Goal: Transaction & Acquisition: Purchase product/service

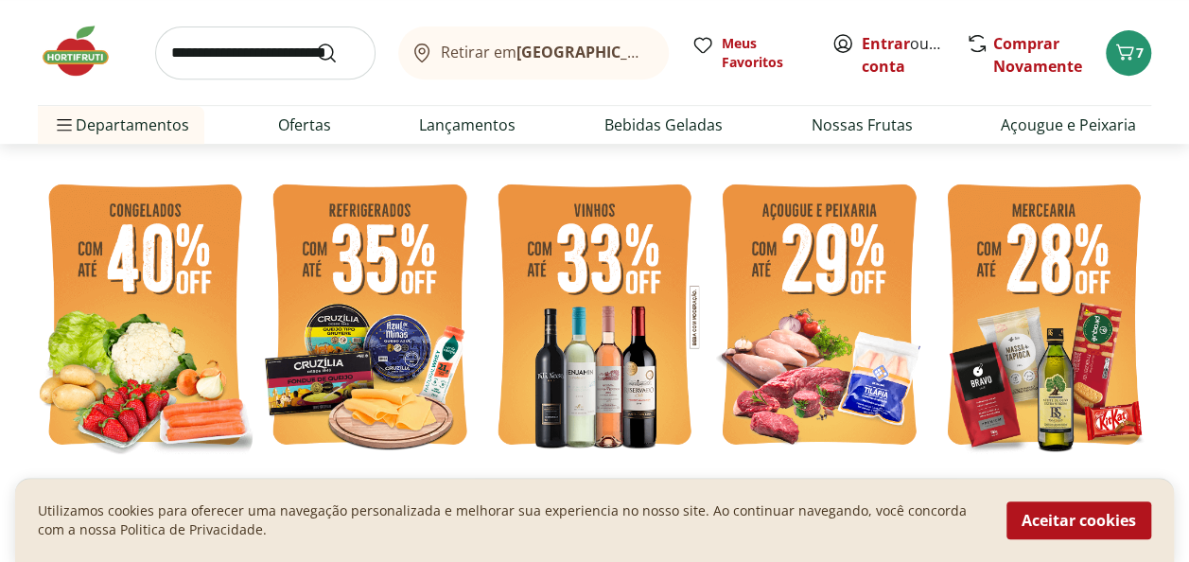
scroll to position [425, 0]
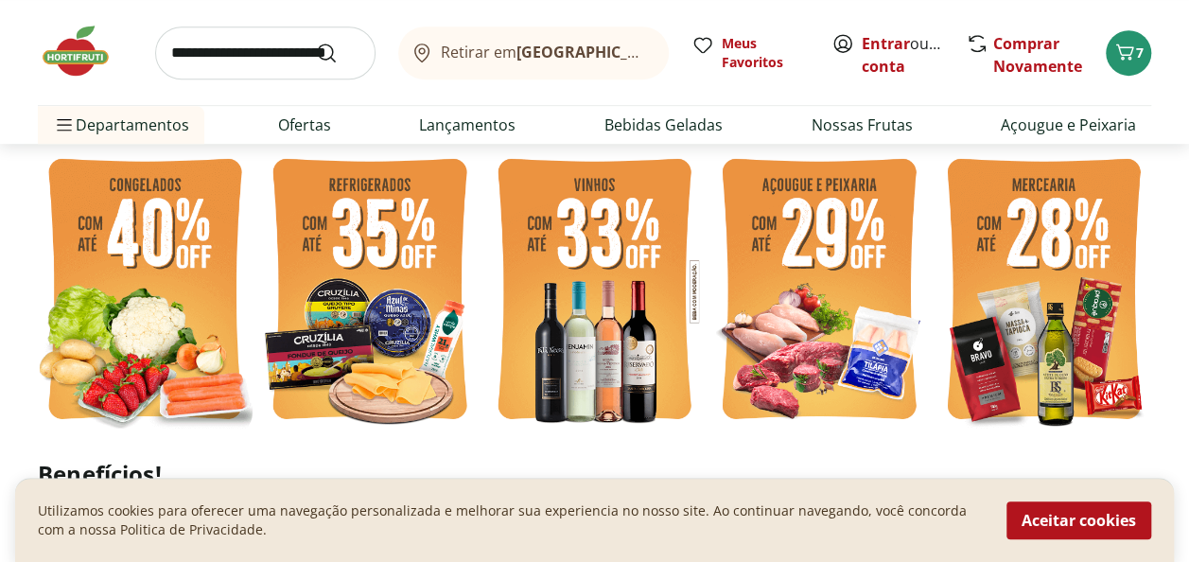
click at [191, 310] on img at bounding box center [145, 292] width 215 height 288
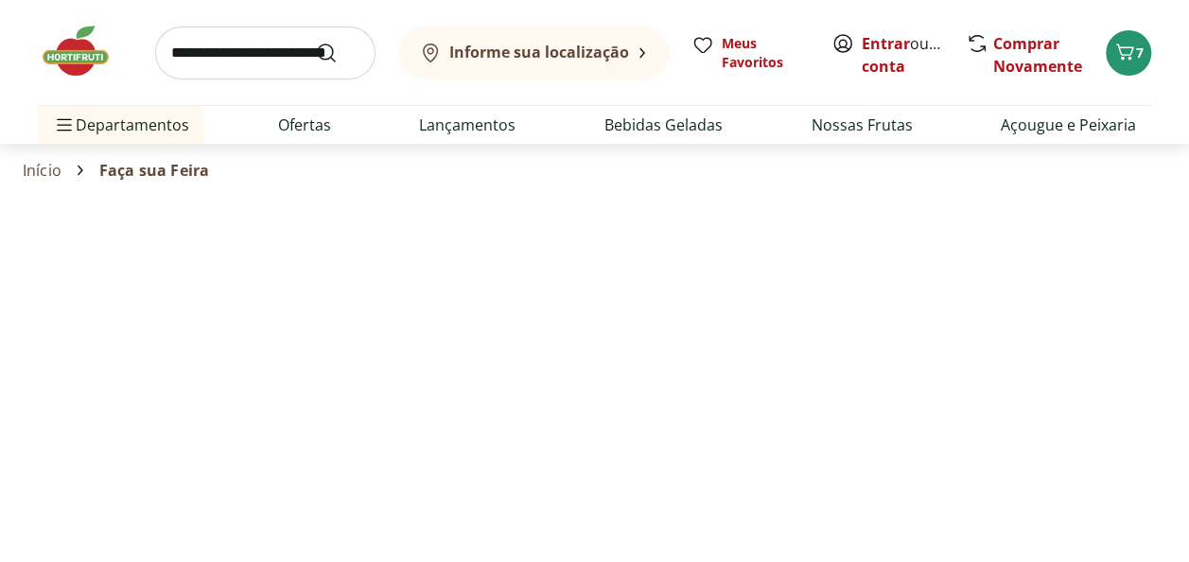
select select "**********"
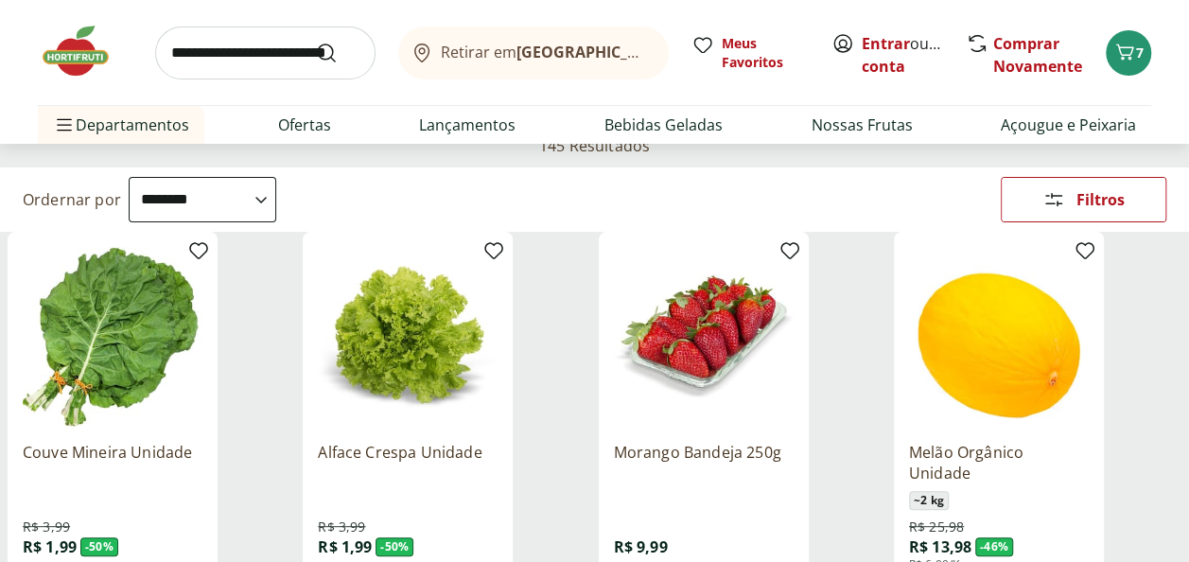
scroll to position [189, 0]
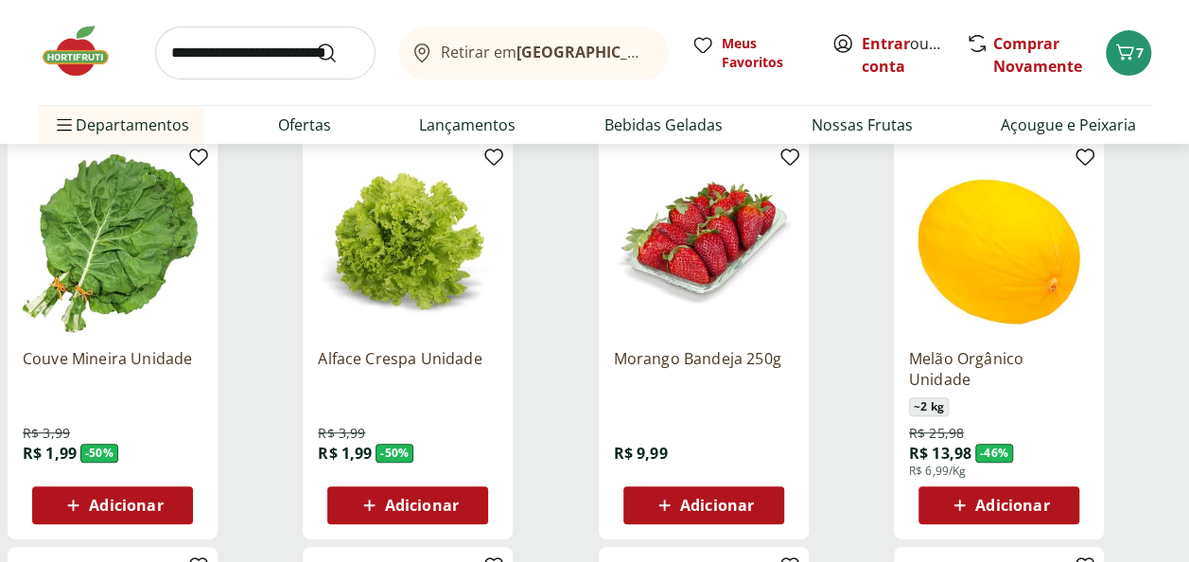
click at [471, 514] on div "Adicionar" at bounding box center [408, 505] width 131 height 34
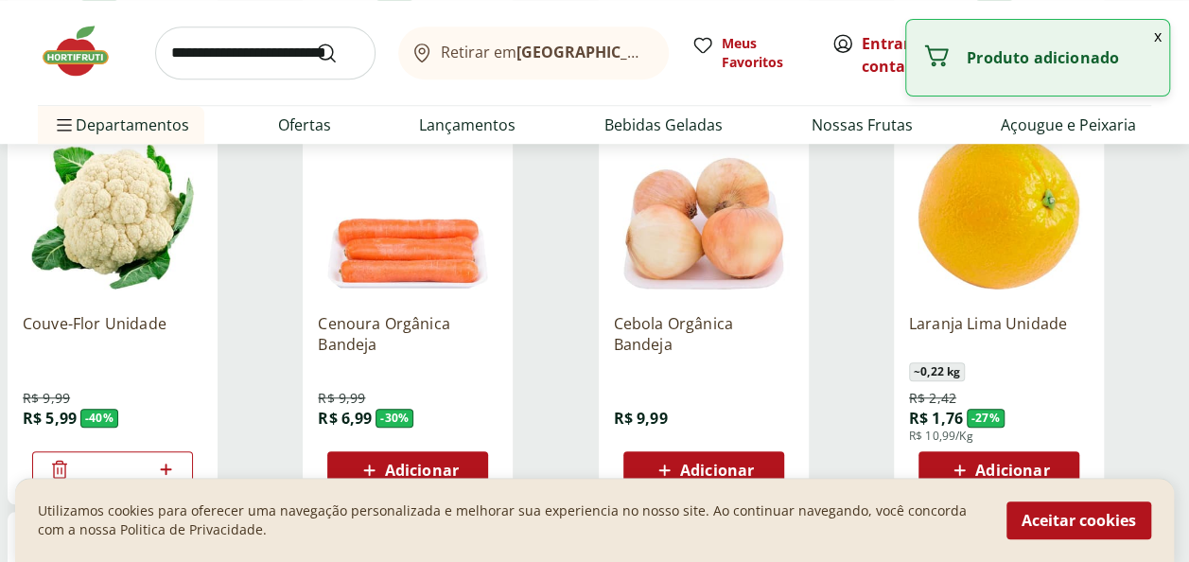
scroll to position [662, 0]
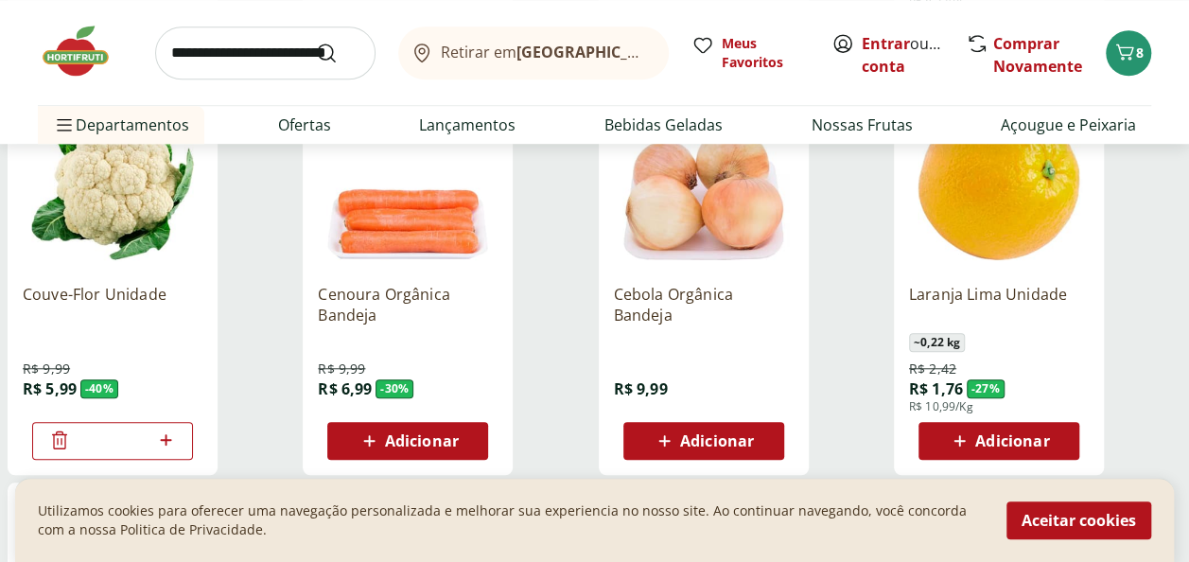
click at [1052, 445] on div "Adicionar" at bounding box center [999, 441] width 131 height 34
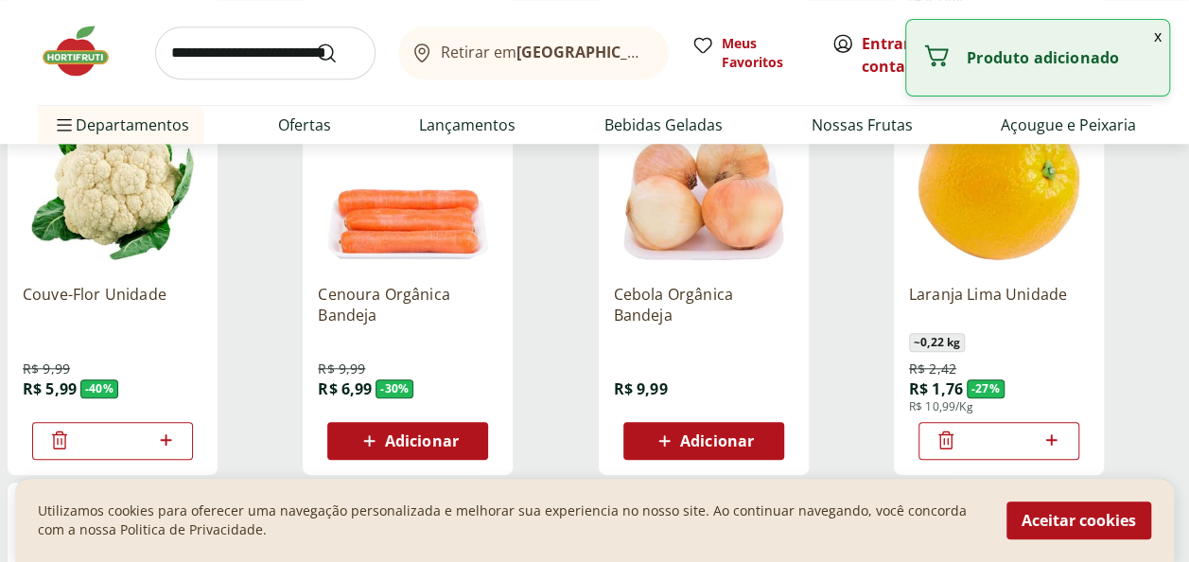
click at [1052, 445] on icon at bounding box center [1052, 440] width 24 height 23
type input "*"
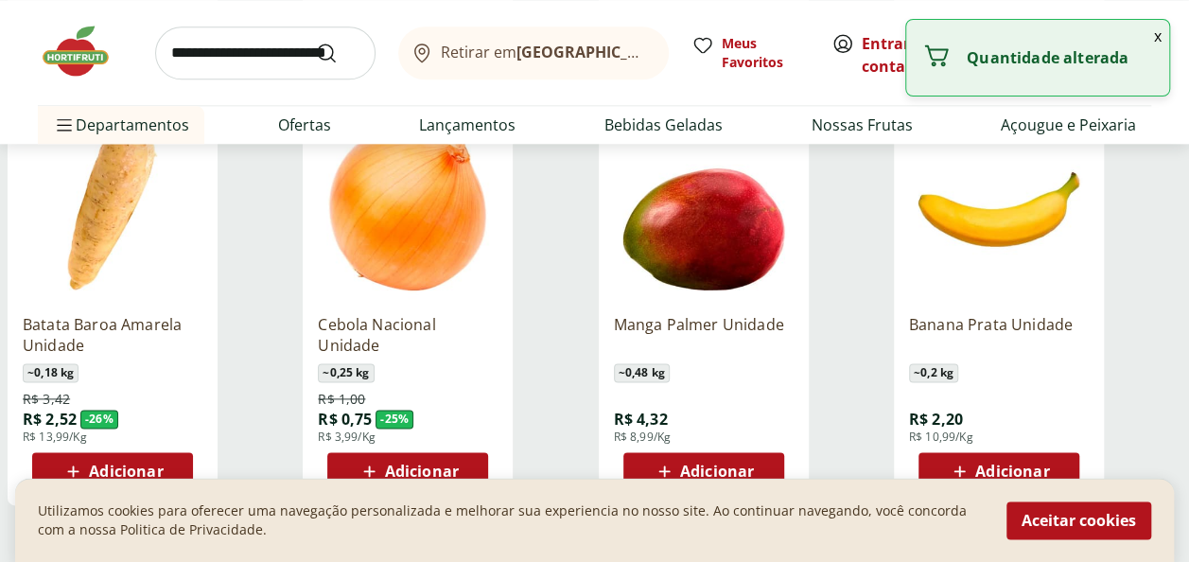
scroll to position [1230, 0]
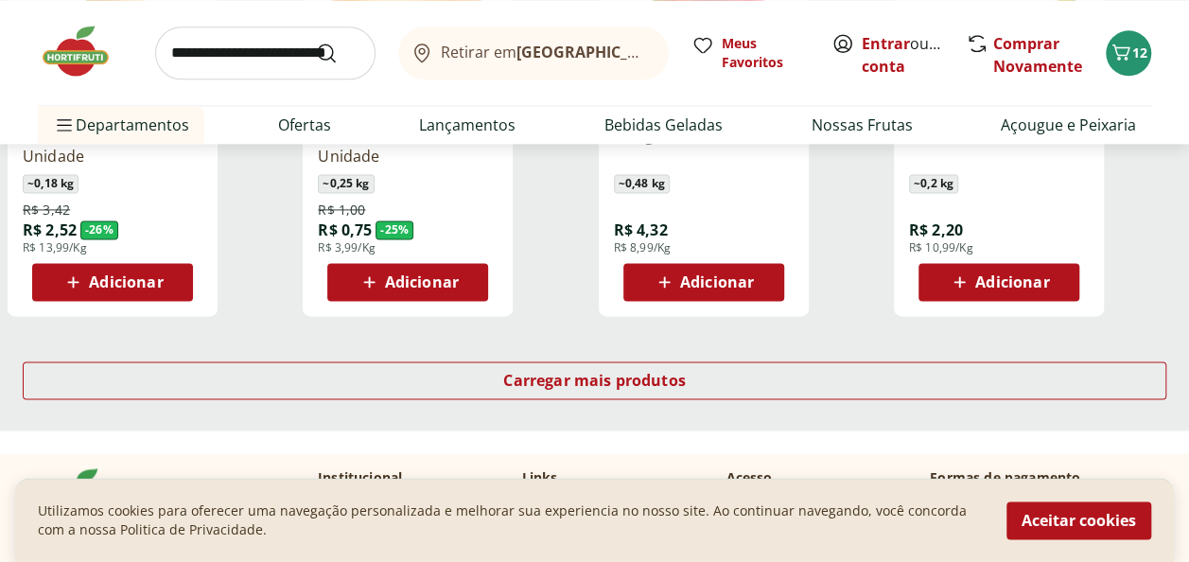
click at [185, 276] on button "Adicionar" at bounding box center [112, 282] width 161 height 38
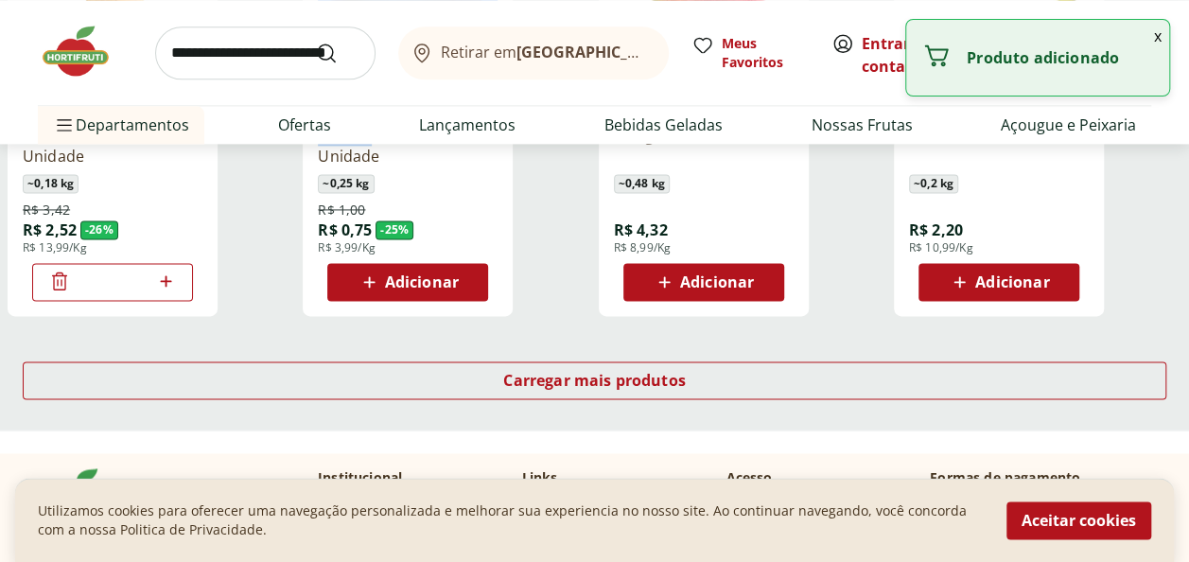
click at [185, 276] on div "*" at bounding box center [112, 282] width 161 height 38
drag, startPoint x: 185, startPoint y: 276, endPoint x: 173, endPoint y: 282, distance: 13.5
click at [173, 282] on icon at bounding box center [166, 281] width 24 height 23
type input "*"
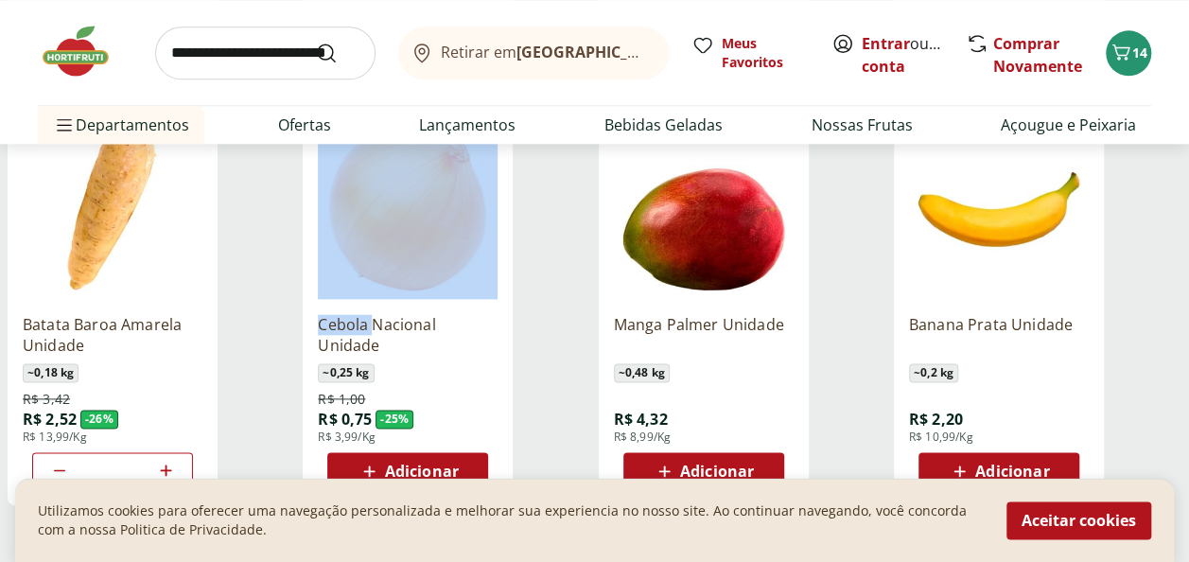
scroll to position [1041, 0]
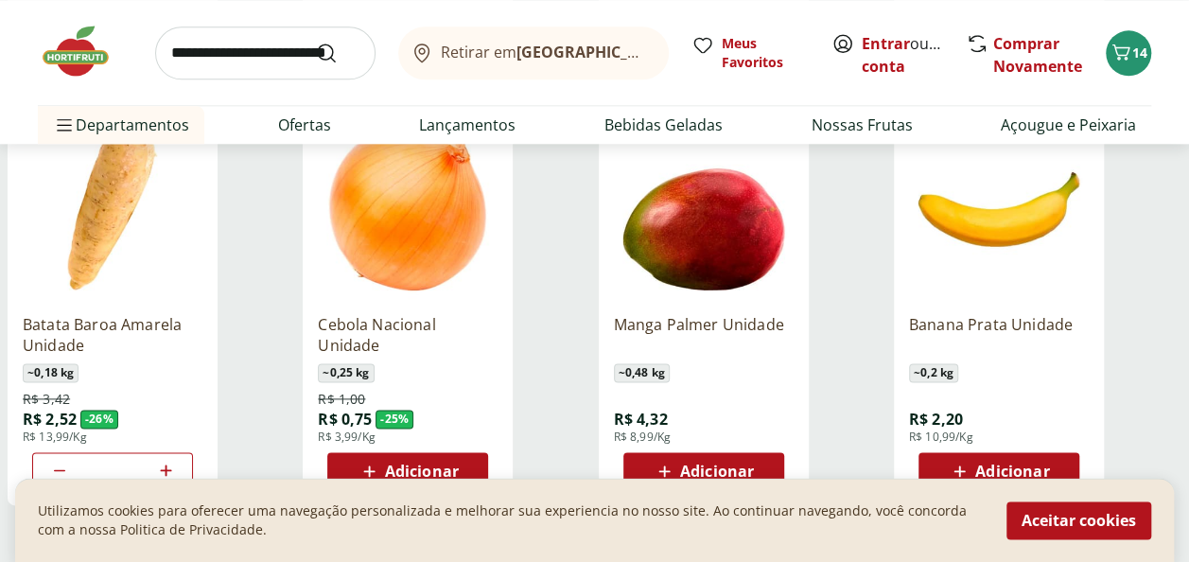
click at [1170, 357] on div "Banana Prata Unidade ~ 0,2 kg R$ 2,20 R$ 10,99/Kg Adicionar" at bounding box center [1038, 304] width 288 height 401
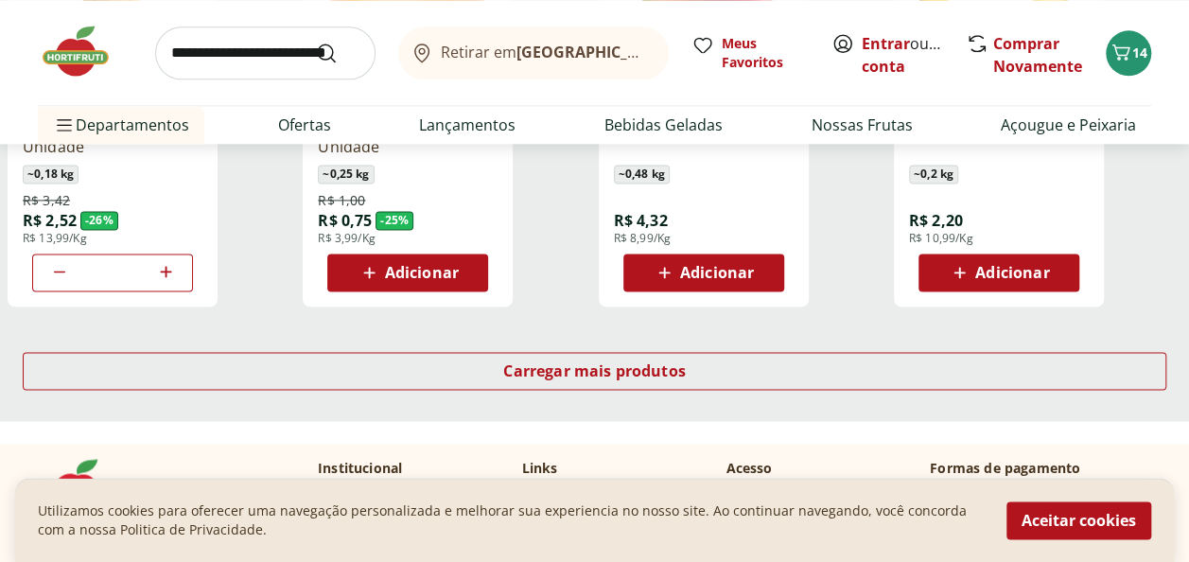
scroll to position [1325, 0]
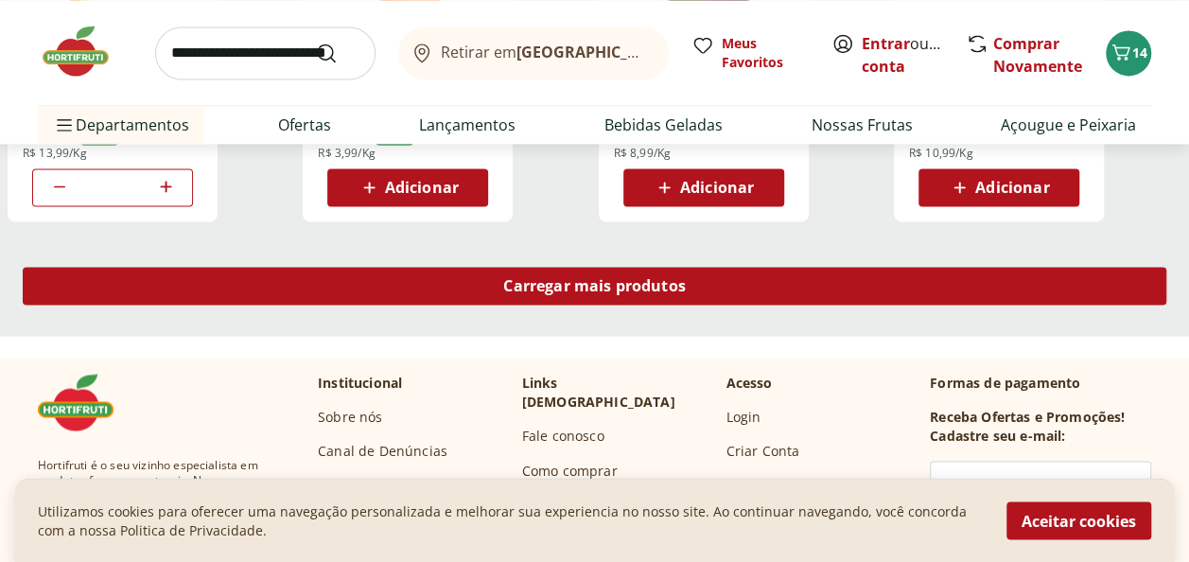
click at [674, 293] on span "Carregar mais produtos" at bounding box center [594, 285] width 183 height 15
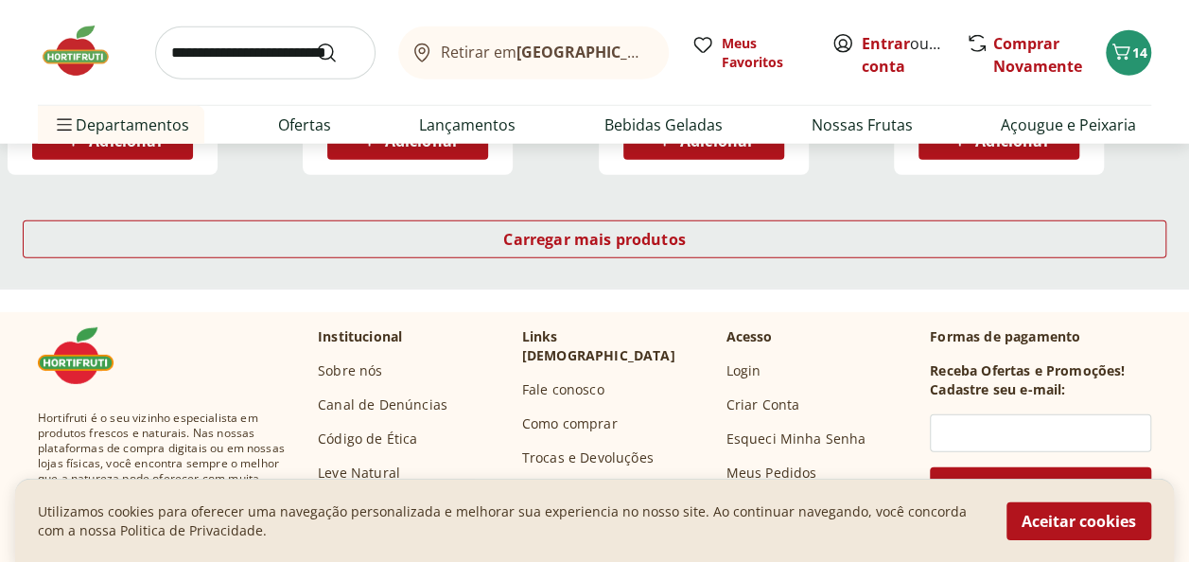
scroll to position [2650, 0]
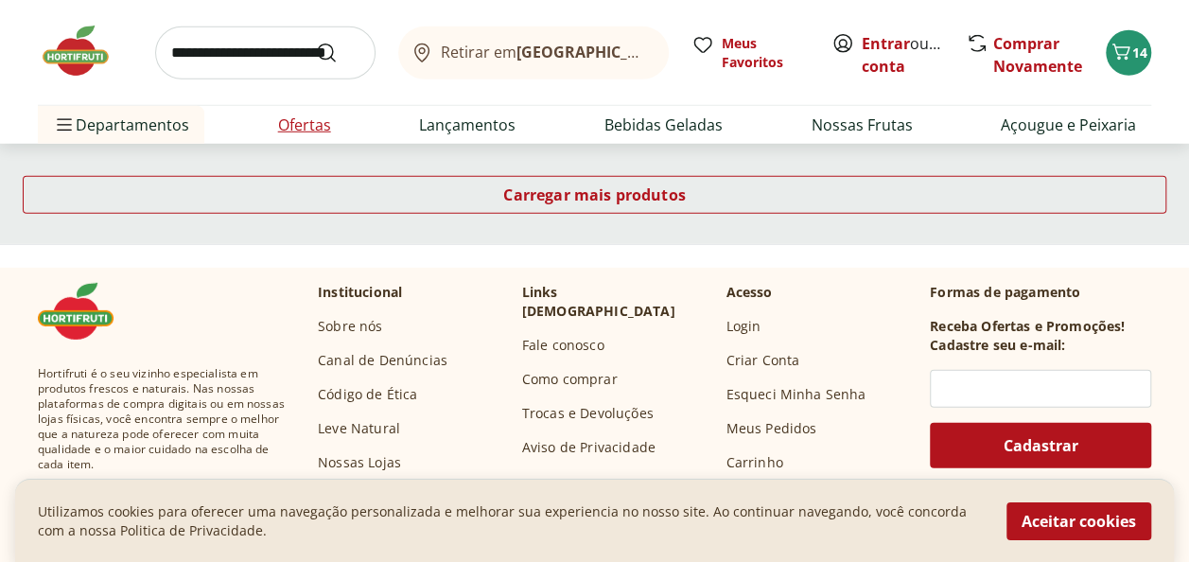
click at [305, 127] on link "Ofertas" at bounding box center [304, 125] width 53 height 23
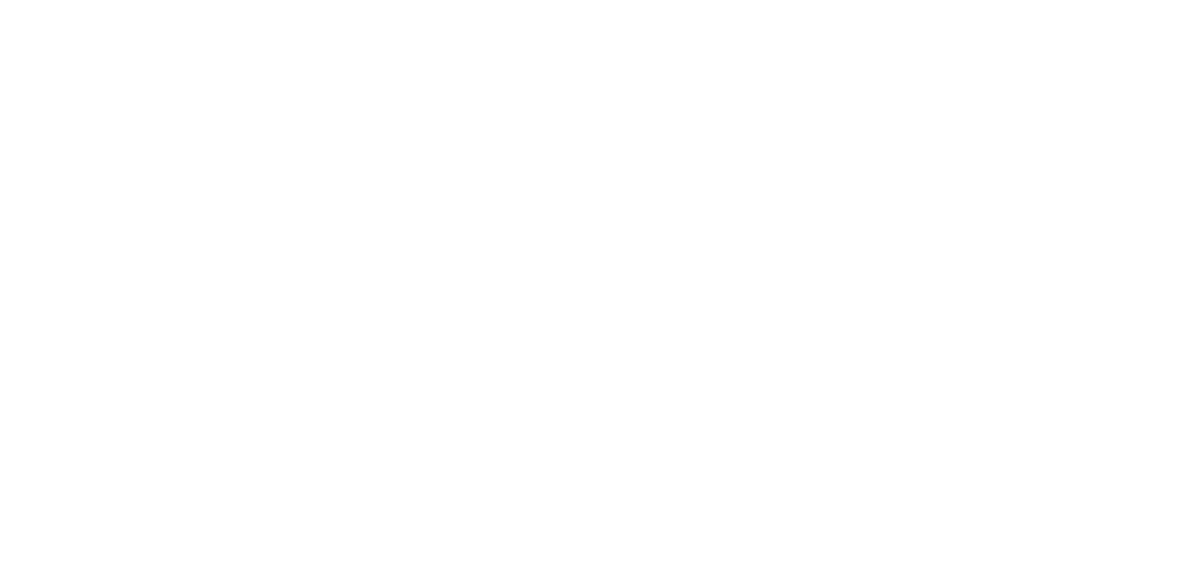
select select "**********"
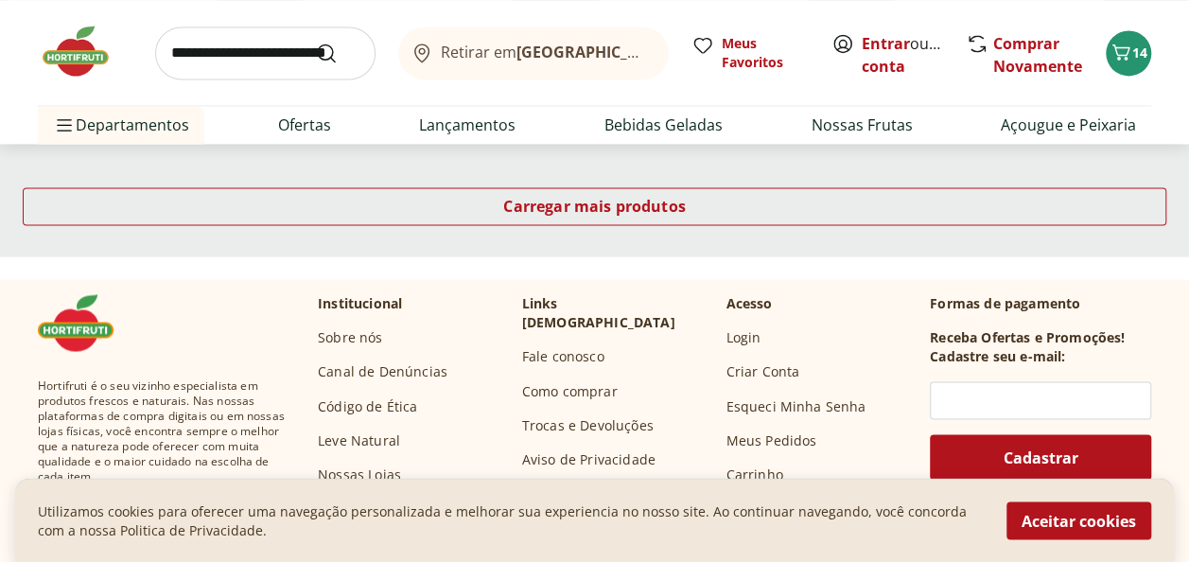
scroll to position [1419, 0]
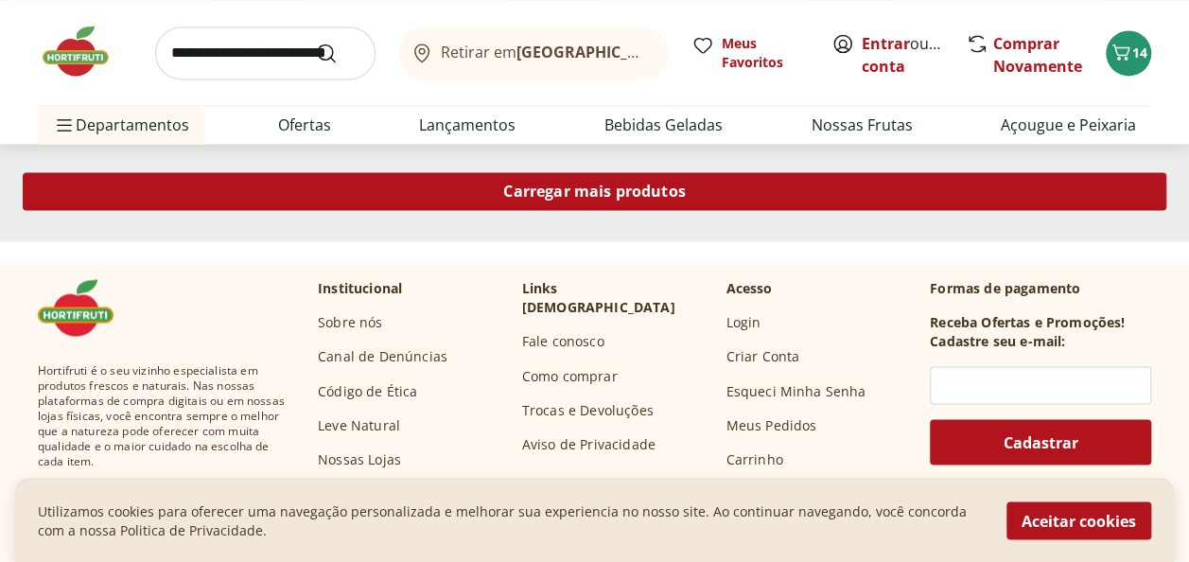
click at [604, 189] on span "Carregar mais produtos" at bounding box center [594, 191] width 183 height 15
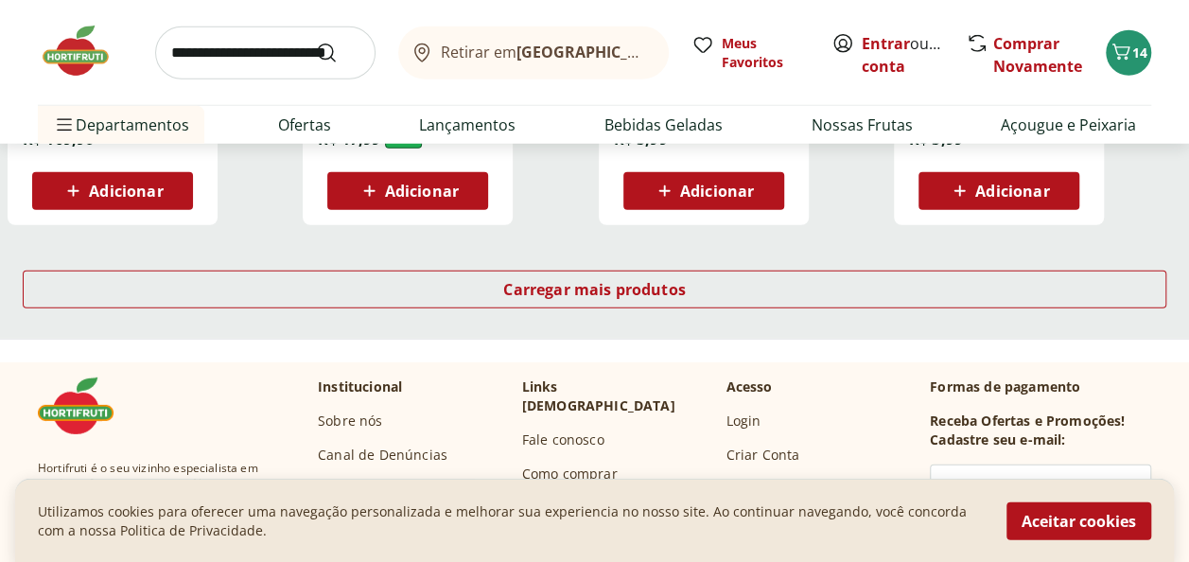
scroll to position [2650, 0]
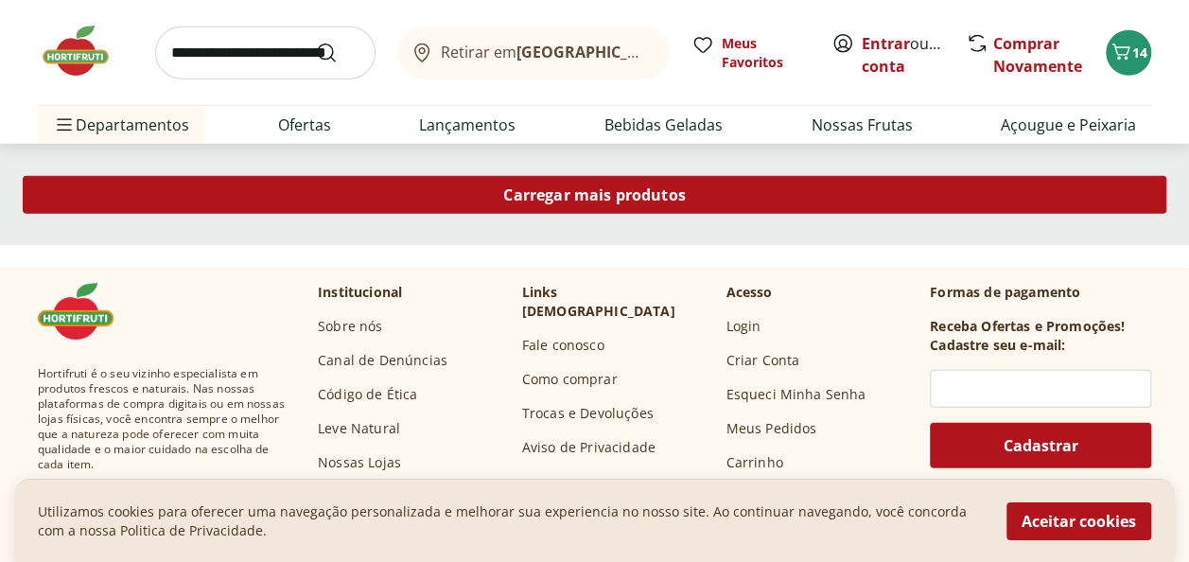
click at [585, 191] on span "Carregar mais produtos" at bounding box center [594, 194] width 183 height 15
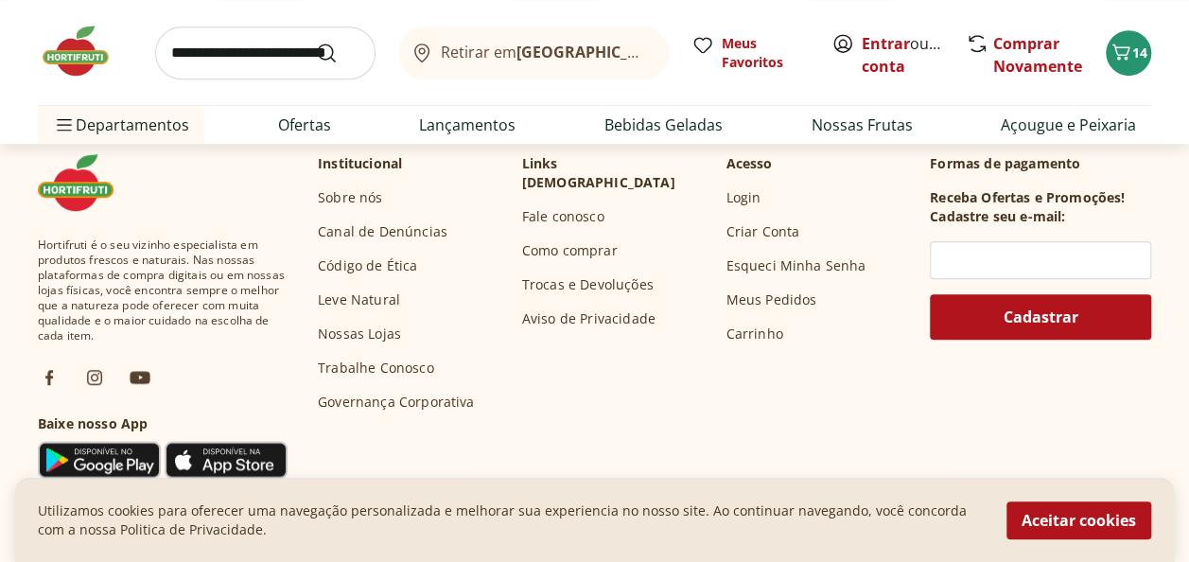
scroll to position [4164, 0]
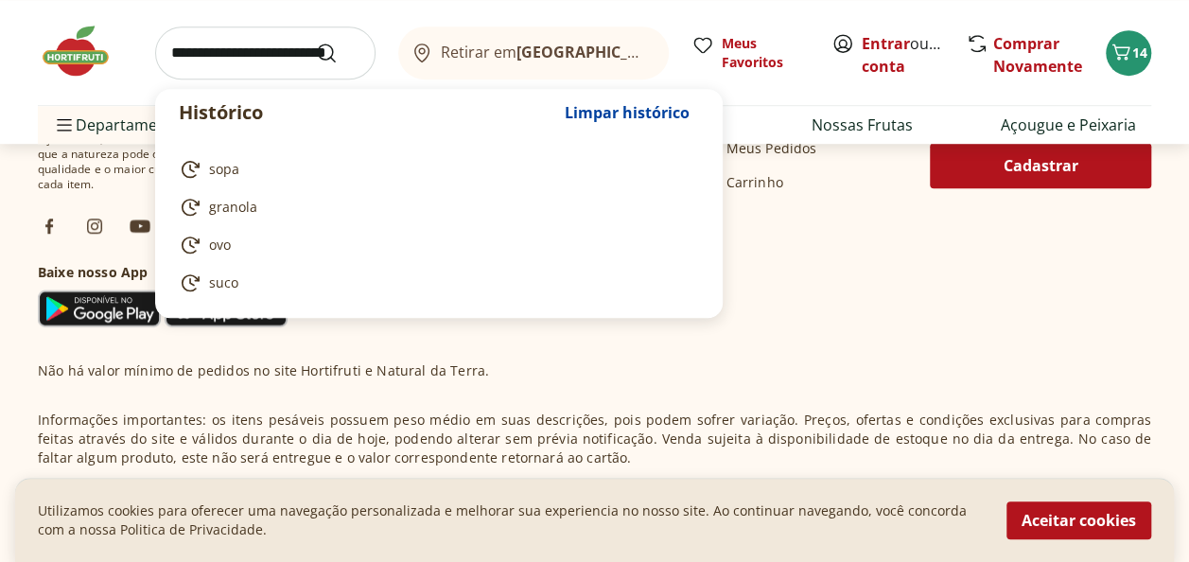
click at [229, 55] on input "search" at bounding box center [265, 52] width 220 height 53
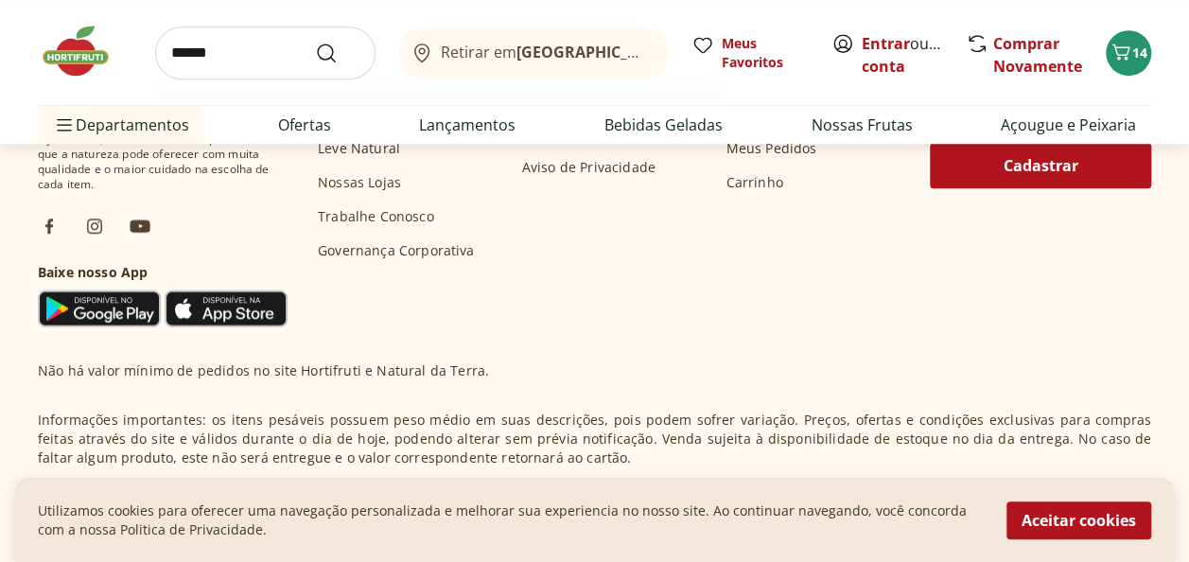
type input "******"
click at [315, 42] on button "Submit Search" at bounding box center [337, 53] width 45 height 23
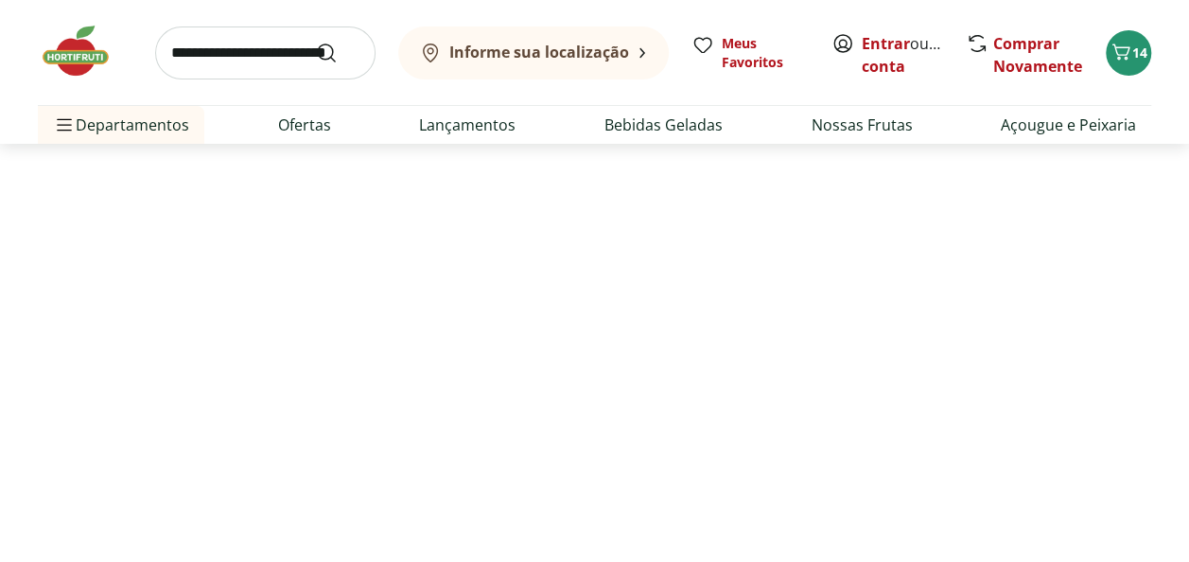
select select "**********"
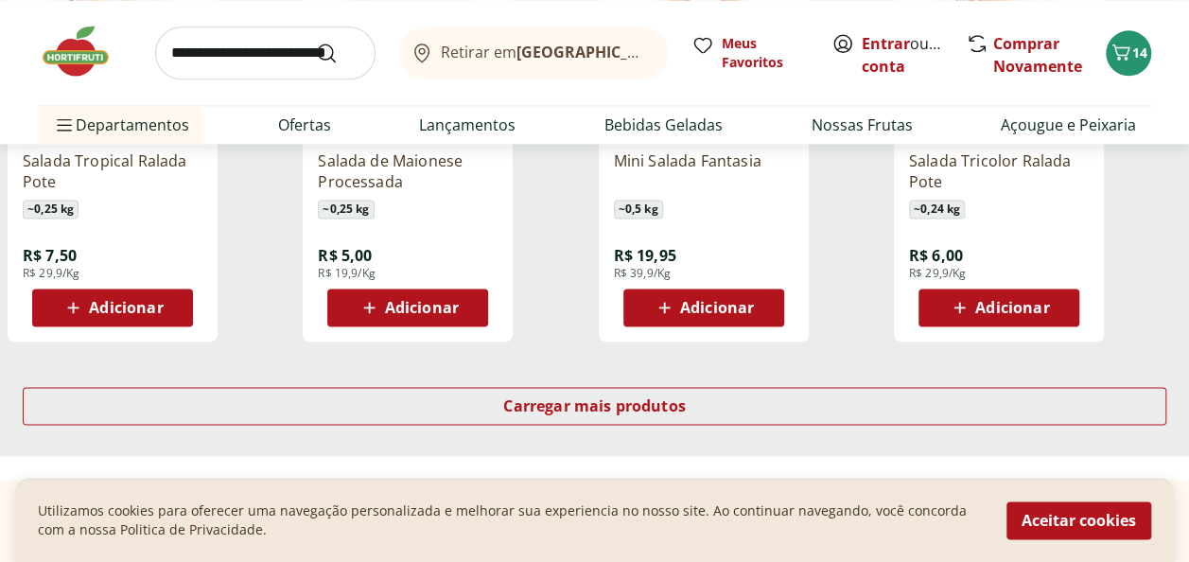
scroll to position [1325, 0]
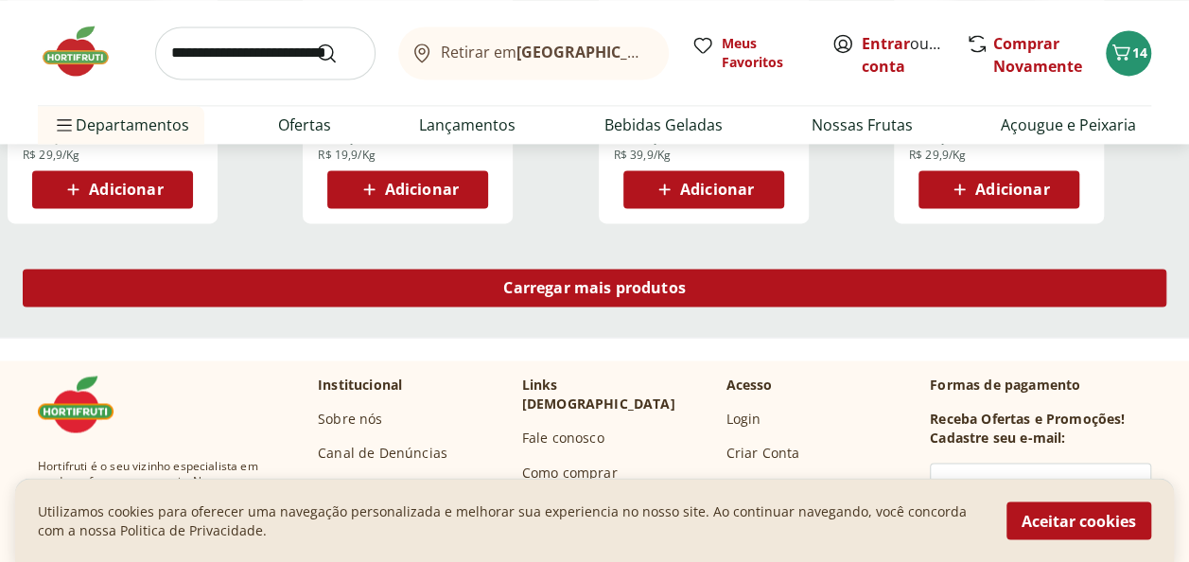
click at [574, 273] on div "Carregar mais produtos" at bounding box center [595, 288] width 1144 height 38
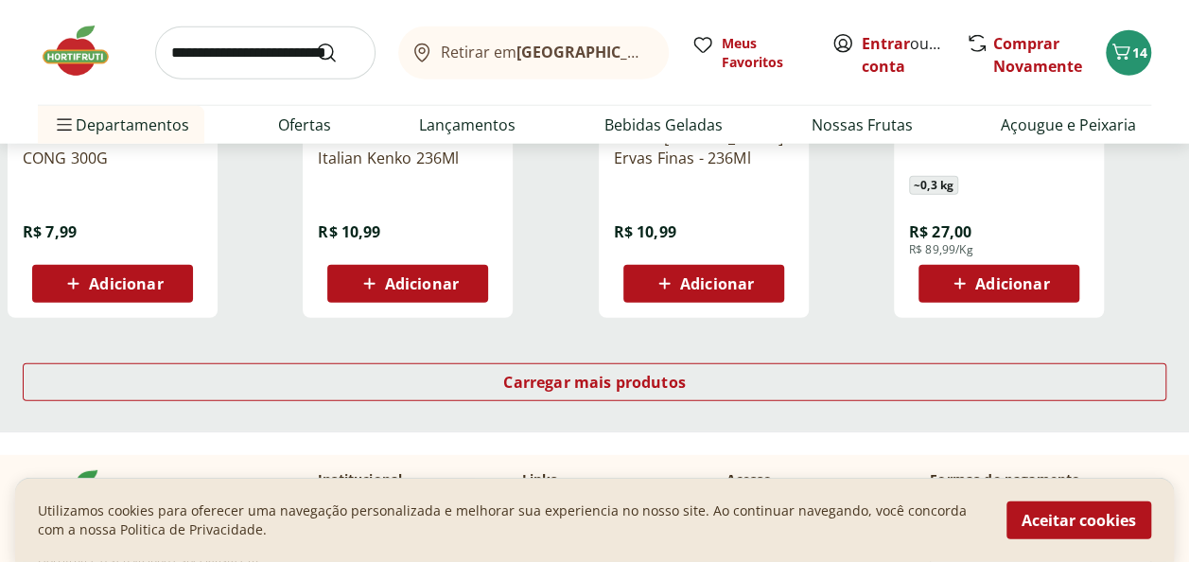
scroll to position [2555, 0]
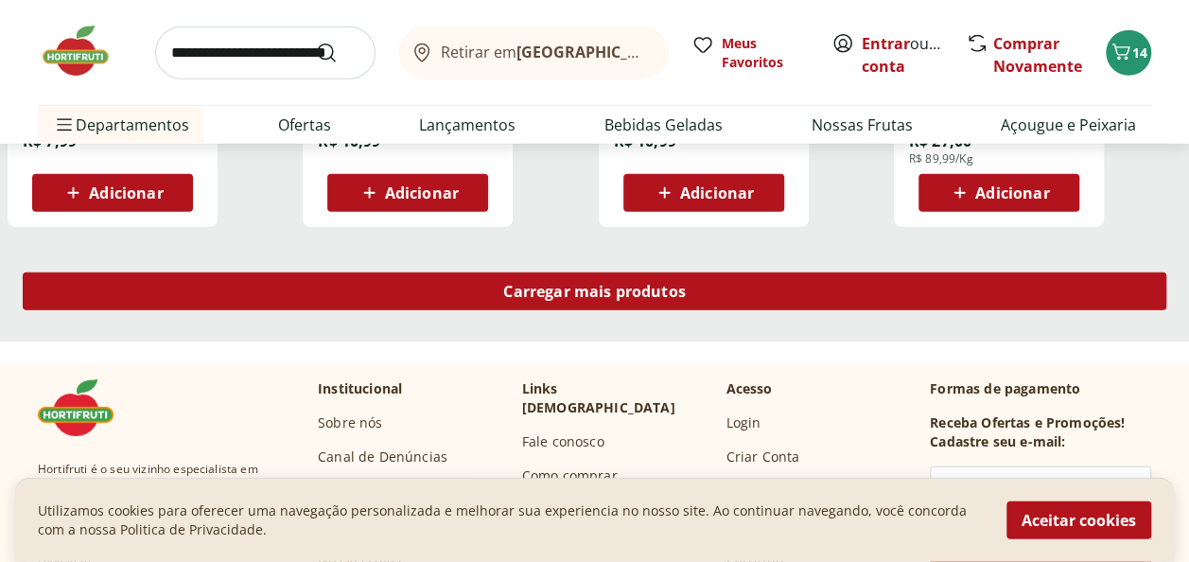
click at [678, 295] on span "Carregar mais produtos" at bounding box center [594, 291] width 183 height 15
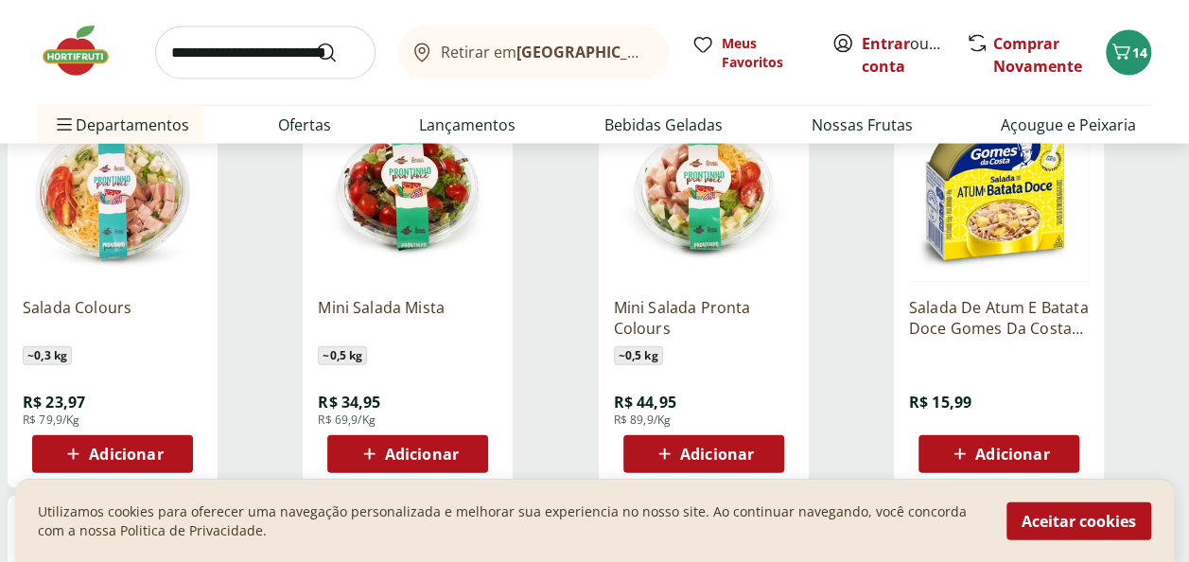
scroll to position [1893, 0]
